Goal: Information Seeking & Learning: Stay updated

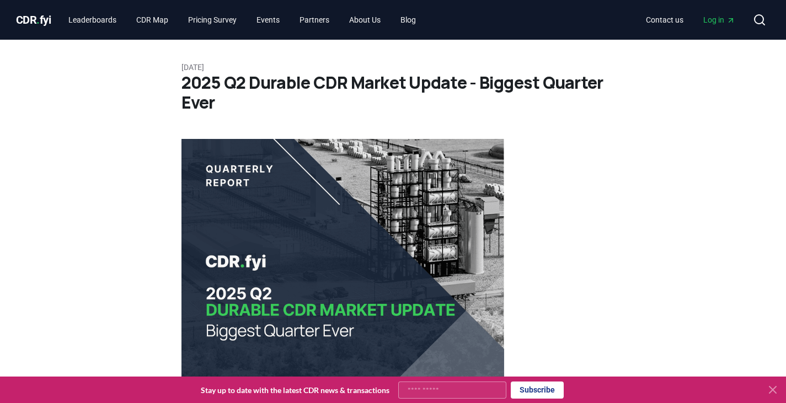
scroll to position [6537, 0]
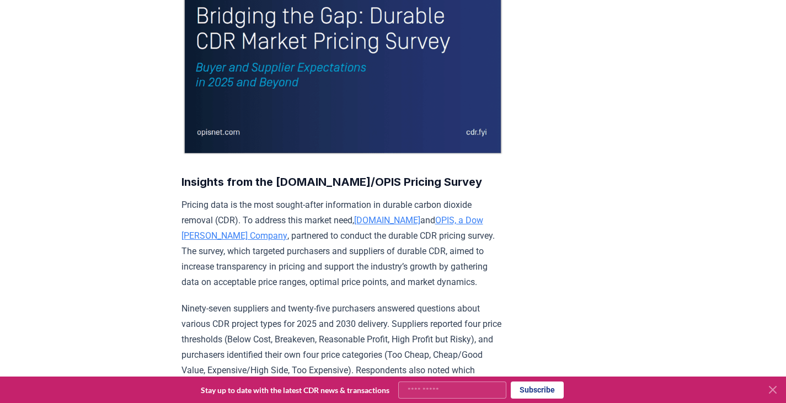
scroll to position [276, 0]
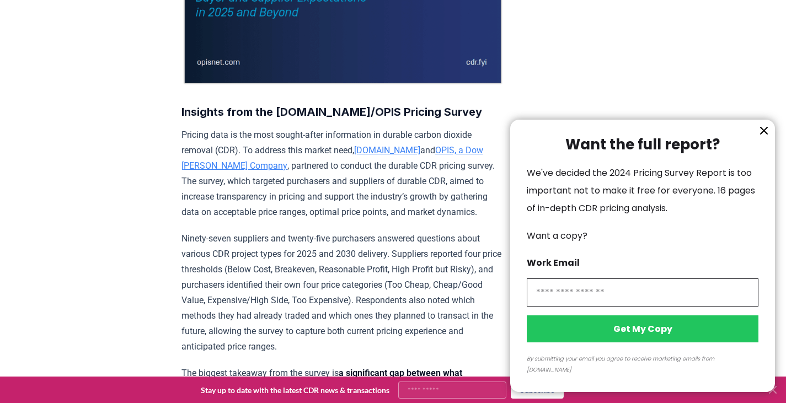
click at [765, 137] on icon "information" at bounding box center [763, 130] width 13 height 13
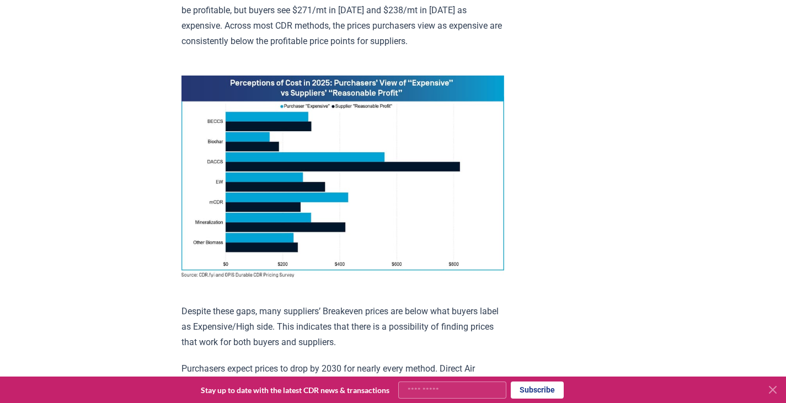
scroll to position [772, 0]
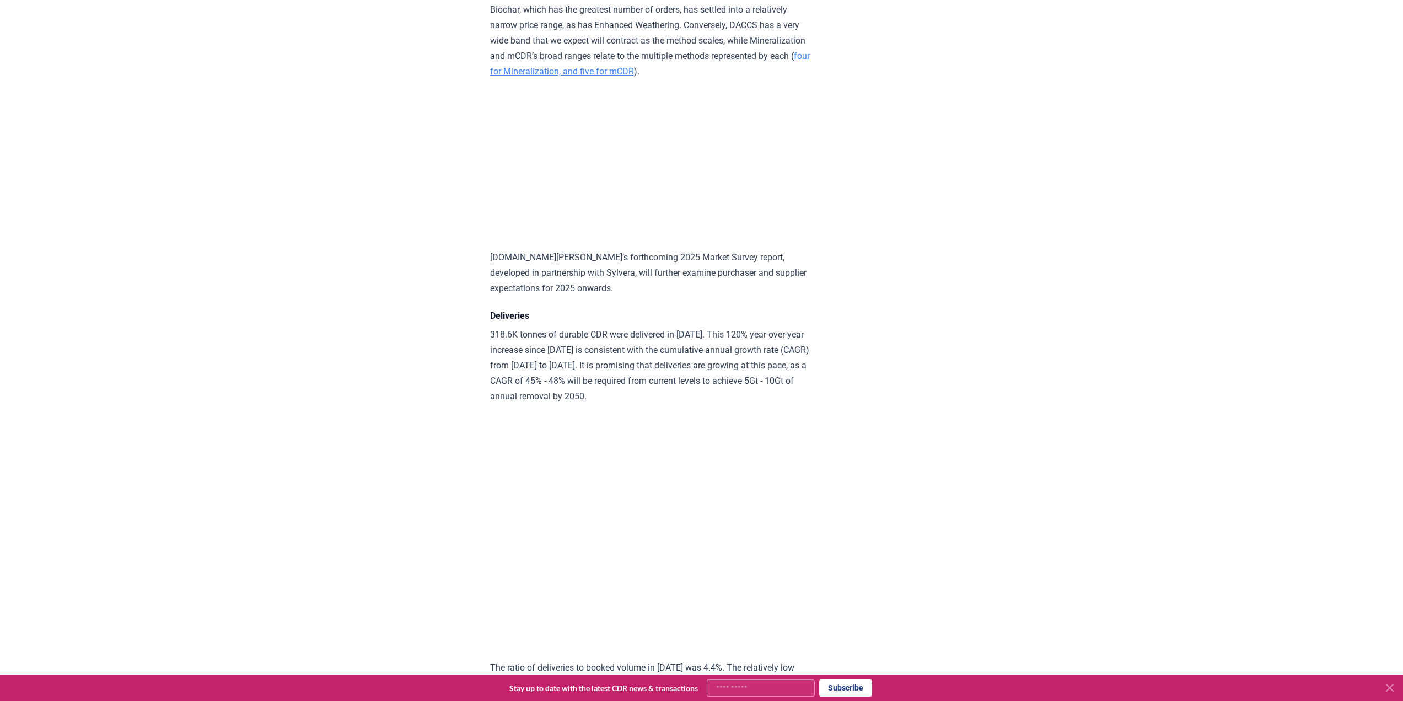
scroll to position [5253, 0]
